Goal: Obtain resource: Download file/media

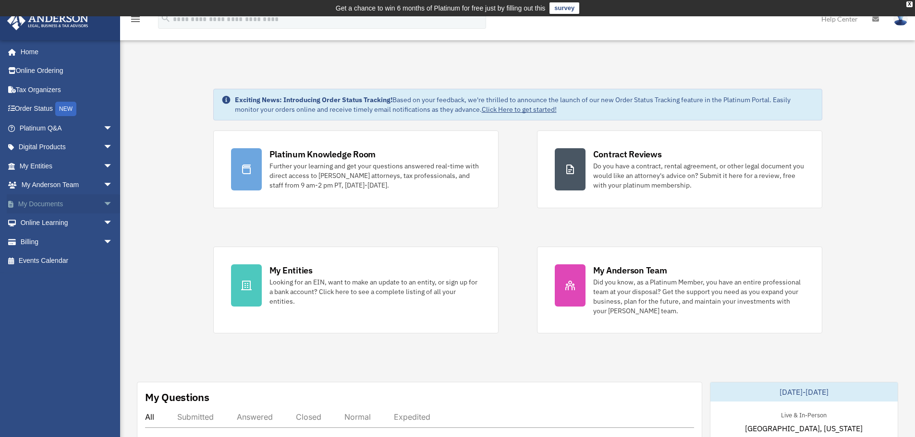
click at [56, 201] on link "My Documents arrow_drop_down" at bounding box center [67, 203] width 121 height 19
click at [103, 201] on span "arrow_drop_down" at bounding box center [112, 204] width 19 height 20
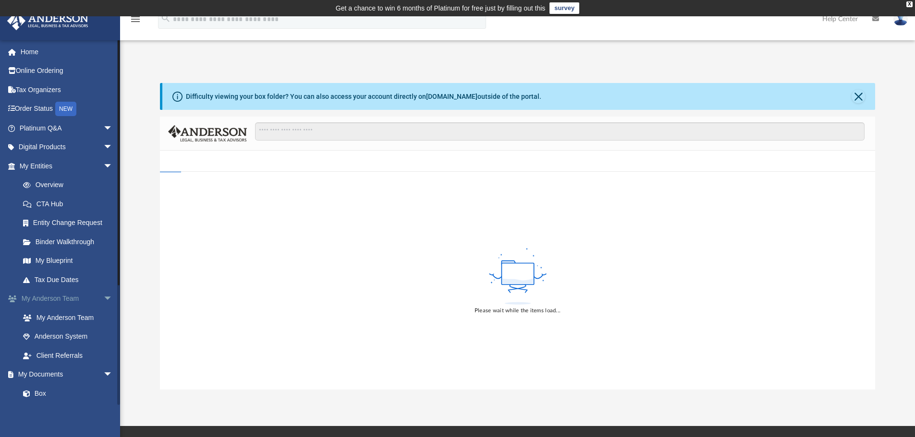
click at [103, 298] on span "arrow_drop_down" at bounding box center [112, 300] width 19 height 20
click at [44, 336] on link "Box" at bounding box center [70, 336] width 114 height 19
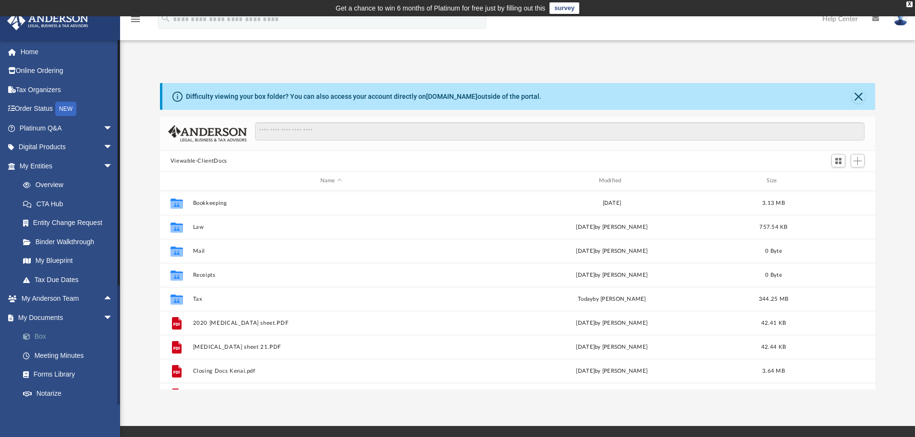
scroll to position [211, 708]
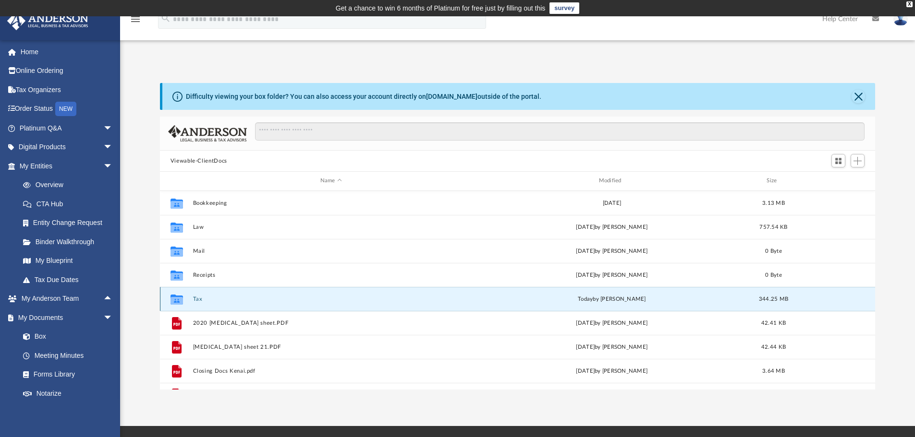
click at [195, 297] on button "Tax" at bounding box center [331, 299] width 277 height 6
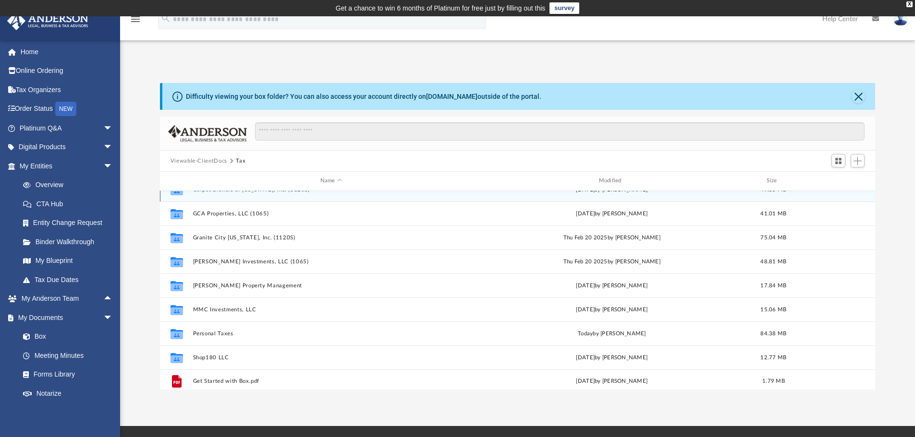
scroll to position [17, 0]
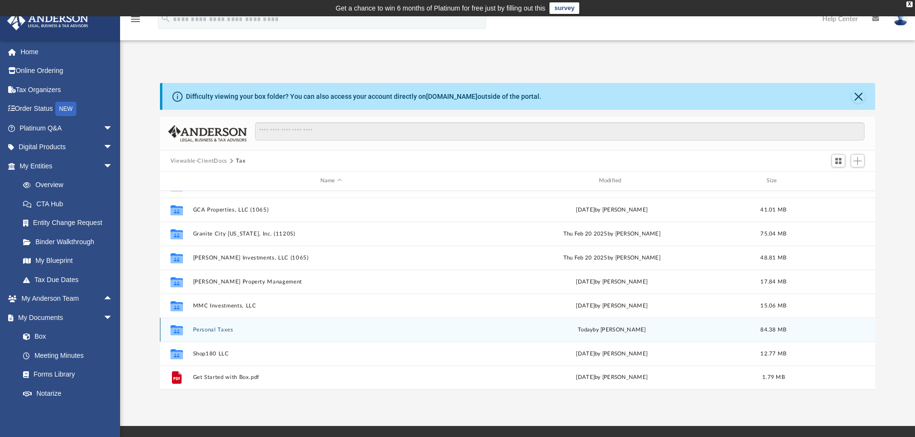
click at [206, 328] on button "Personal Taxes" at bounding box center [331, 330] width 277 height 6
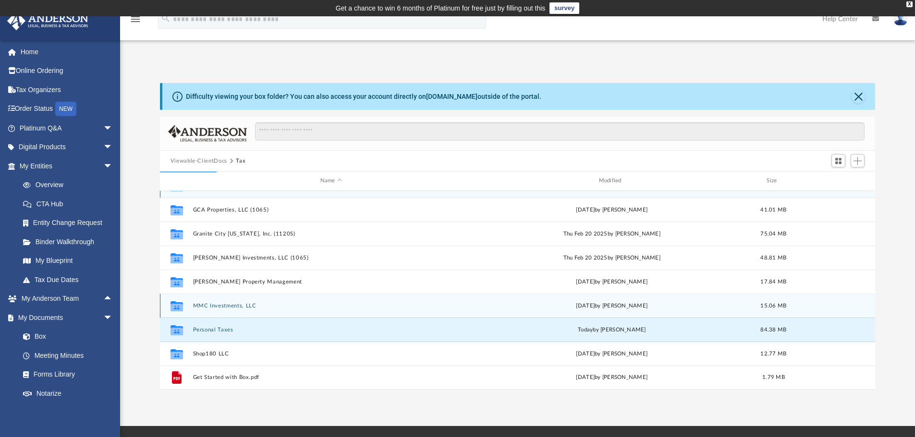
scroll to position [0, 0]
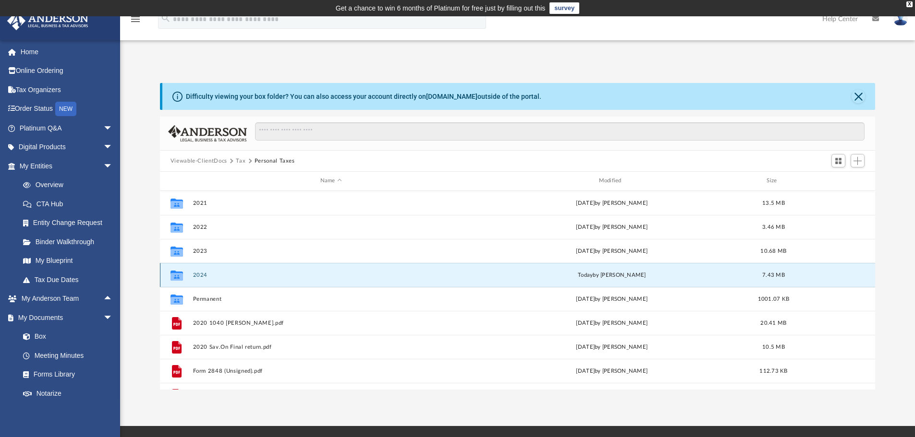
click at [193, 274] on button "2024" at bounding box center [331, 275] width 277 height 6
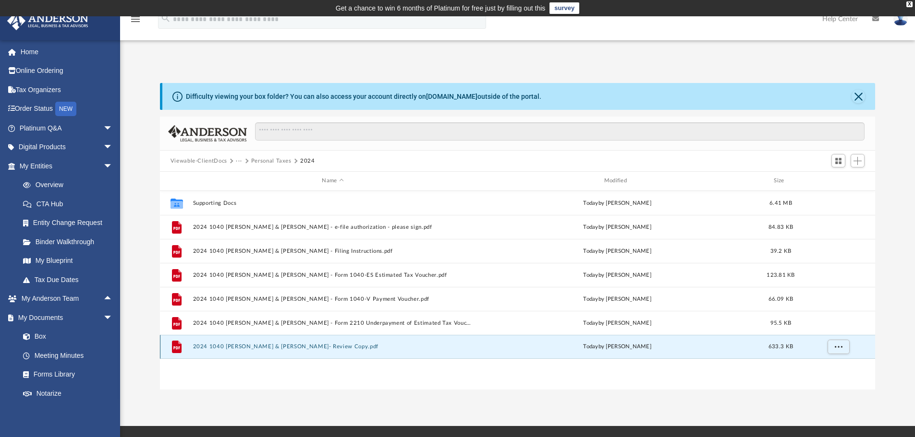
click at [294, 347] on button "2024 1040 [PERSON_NAME] & [PERSON_NAME]- Review Copy.pdf" at bounding box center [333, 347] width 280 height 6
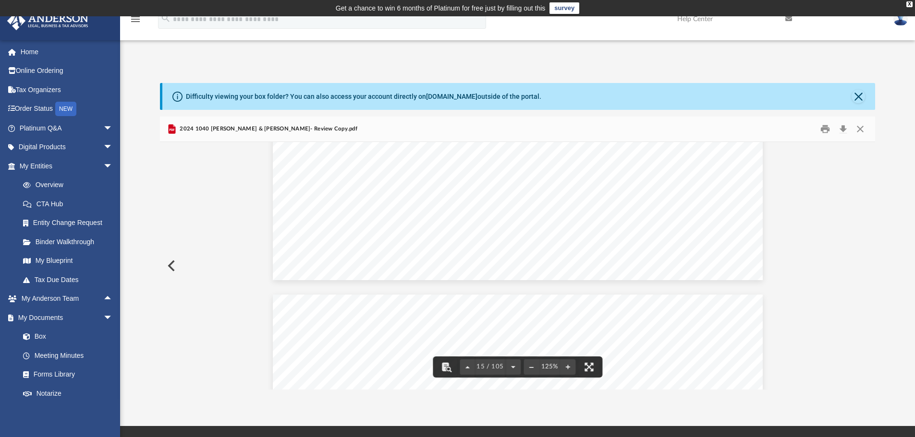
scroll to position [9603, 0]
